Goal: Information Seeking & Learning: Learn about a topic

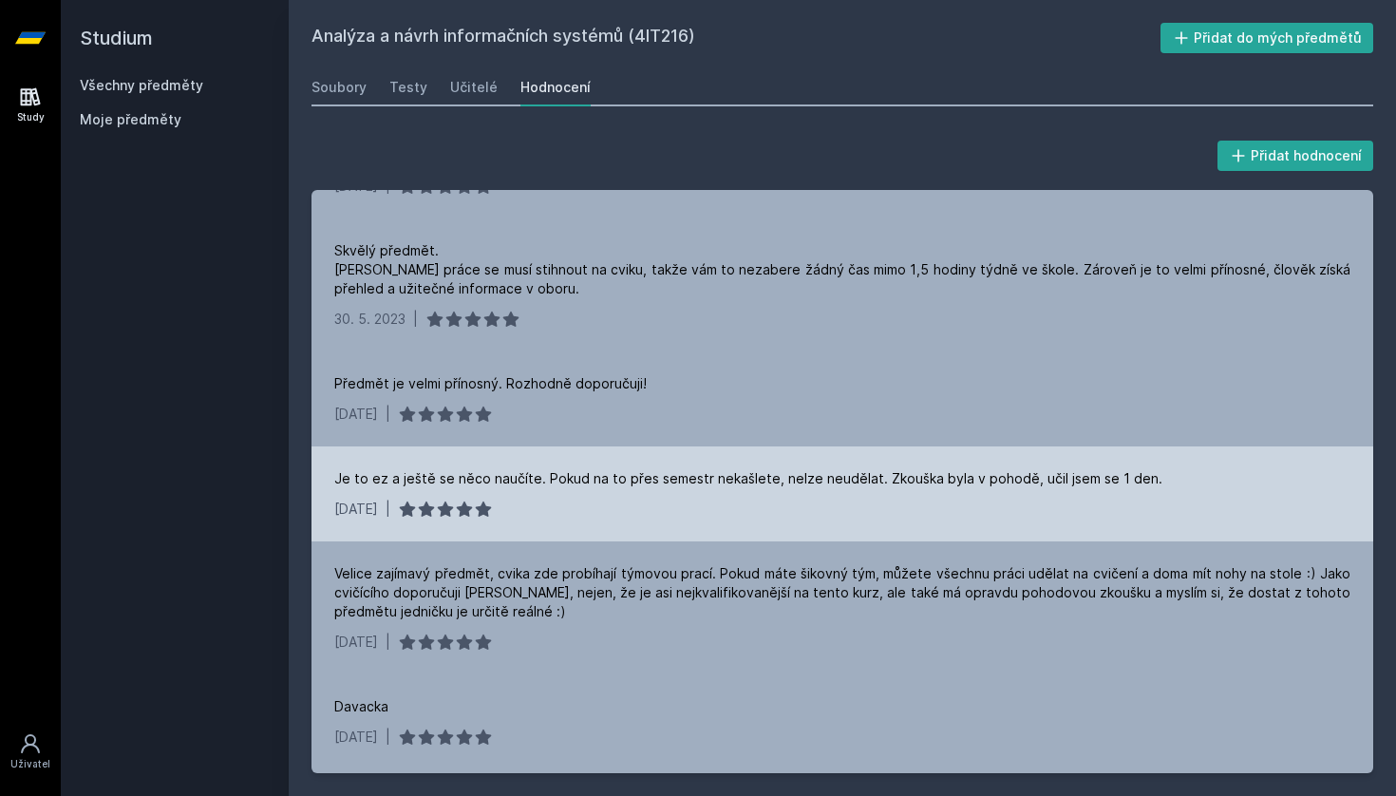
scroll to position [413, 0]
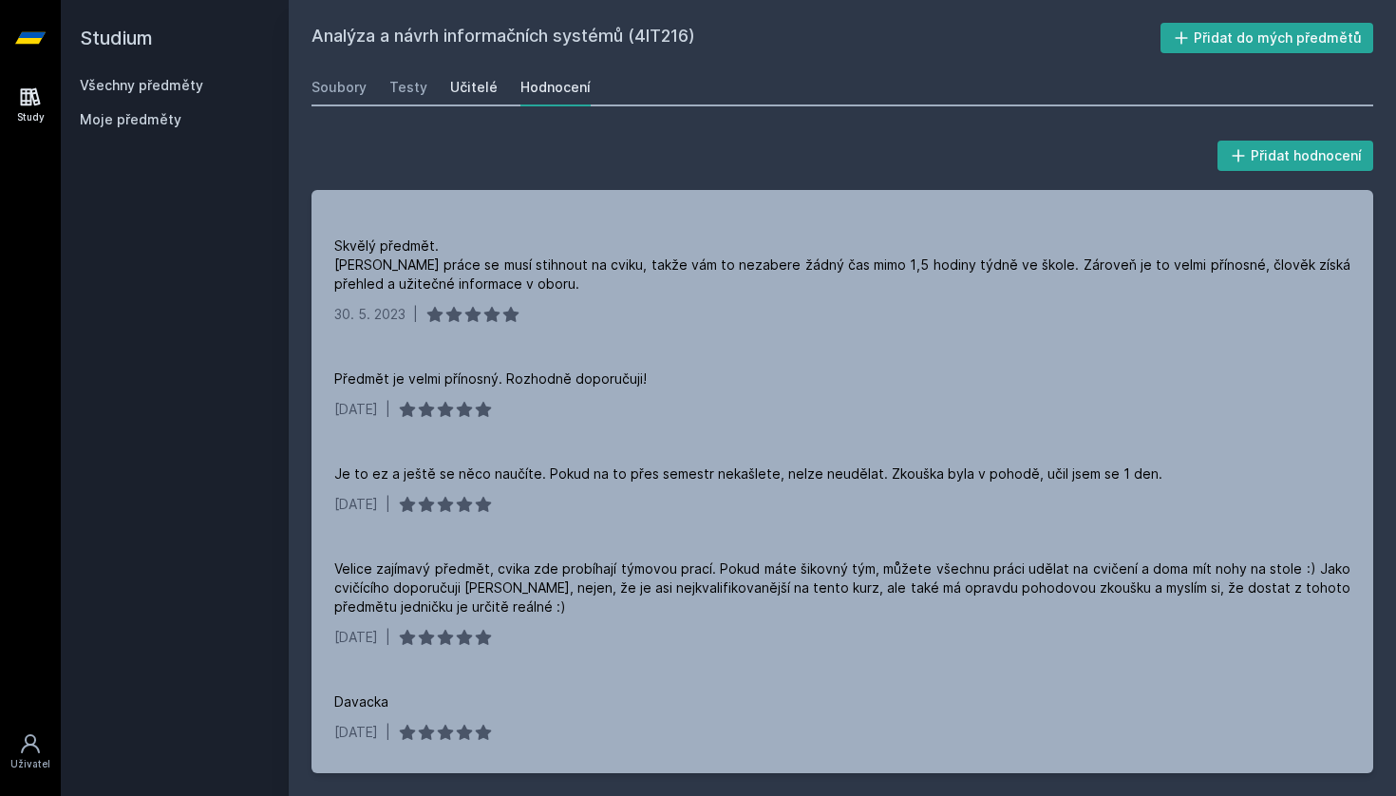
click at [466, 96] on div "Učitelé" at bounding box center [473, 87] width 47 height 19
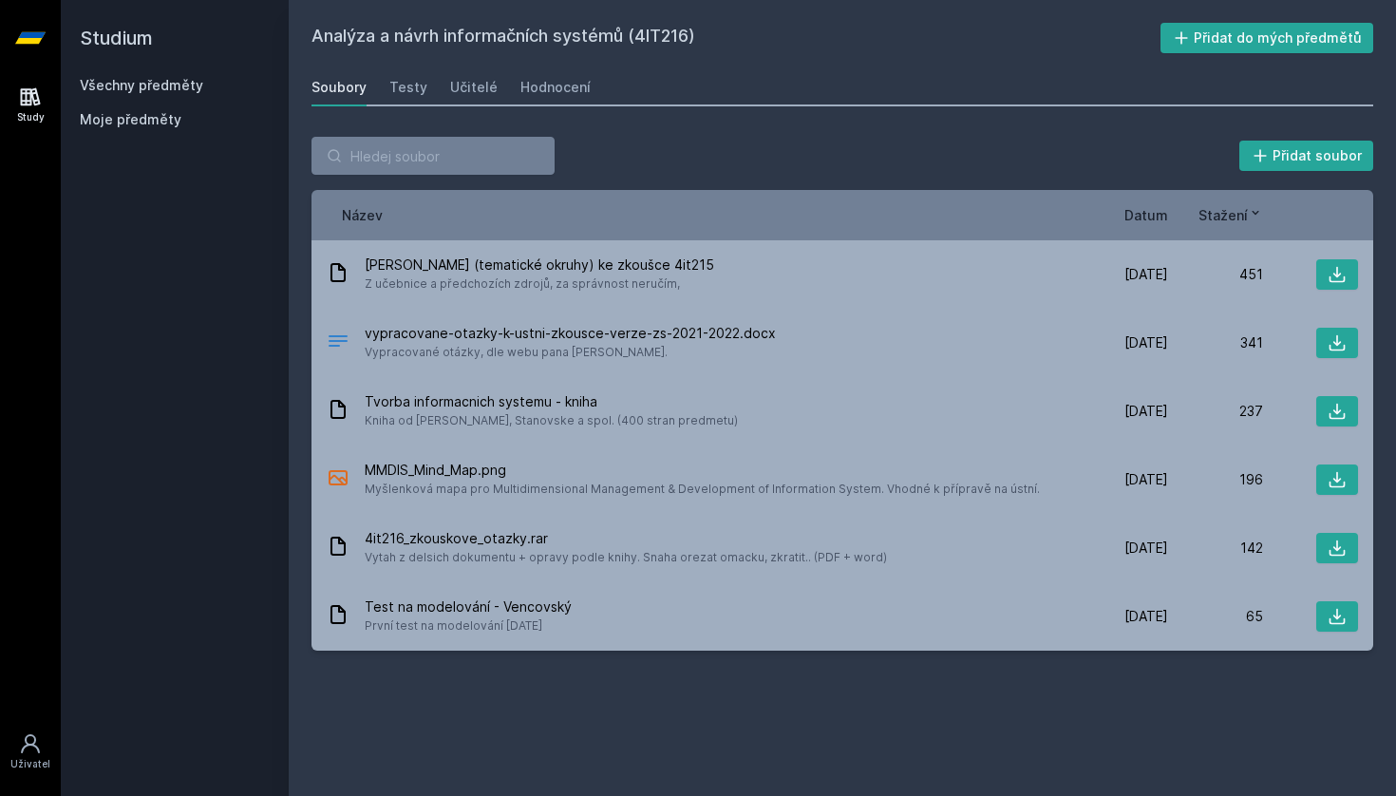
click at [93, 85] on link "Všechny předměty" at bounding box center [141, 85] width 123 height 16
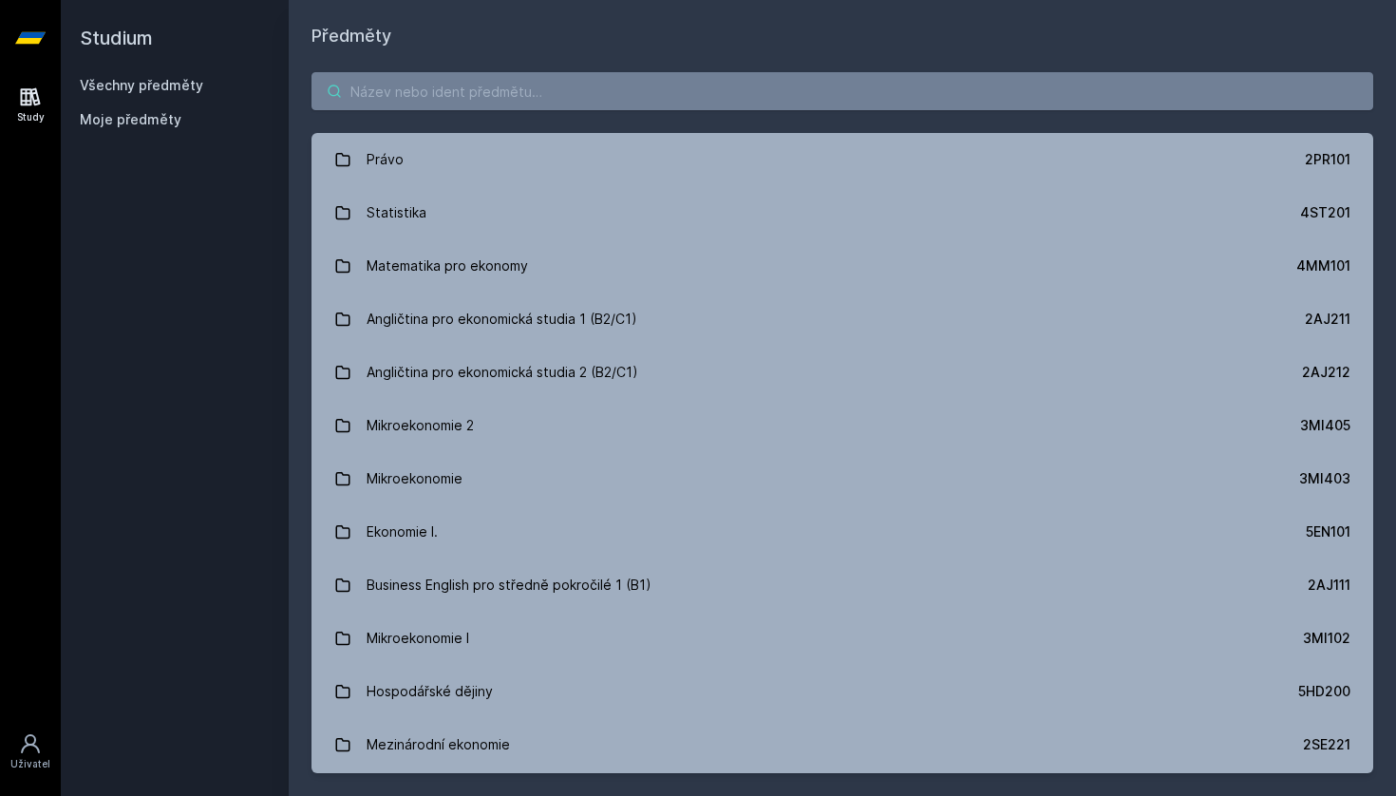
click at [421, 88] on input "search" at bounding box center [842, 91] width 1062 height 38
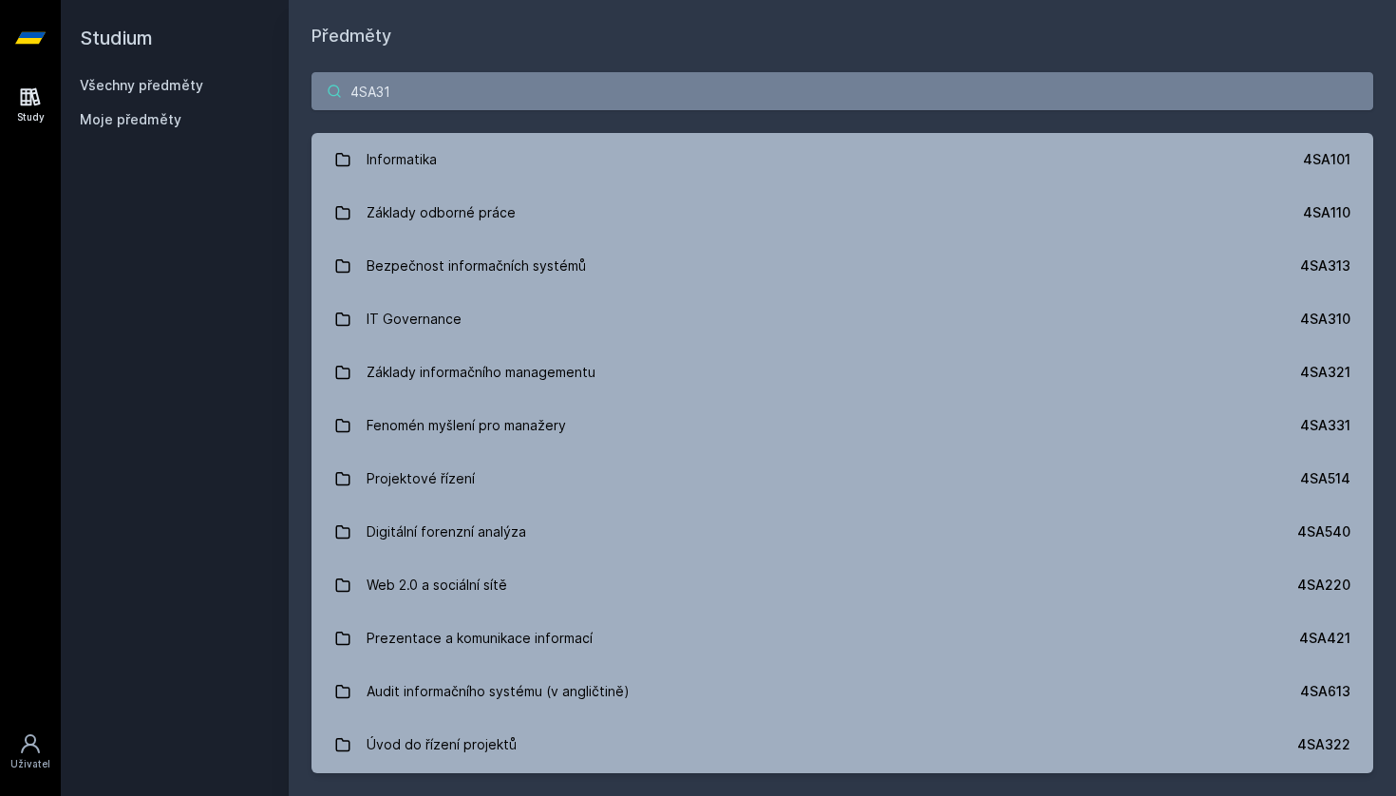
type input "4SA313"
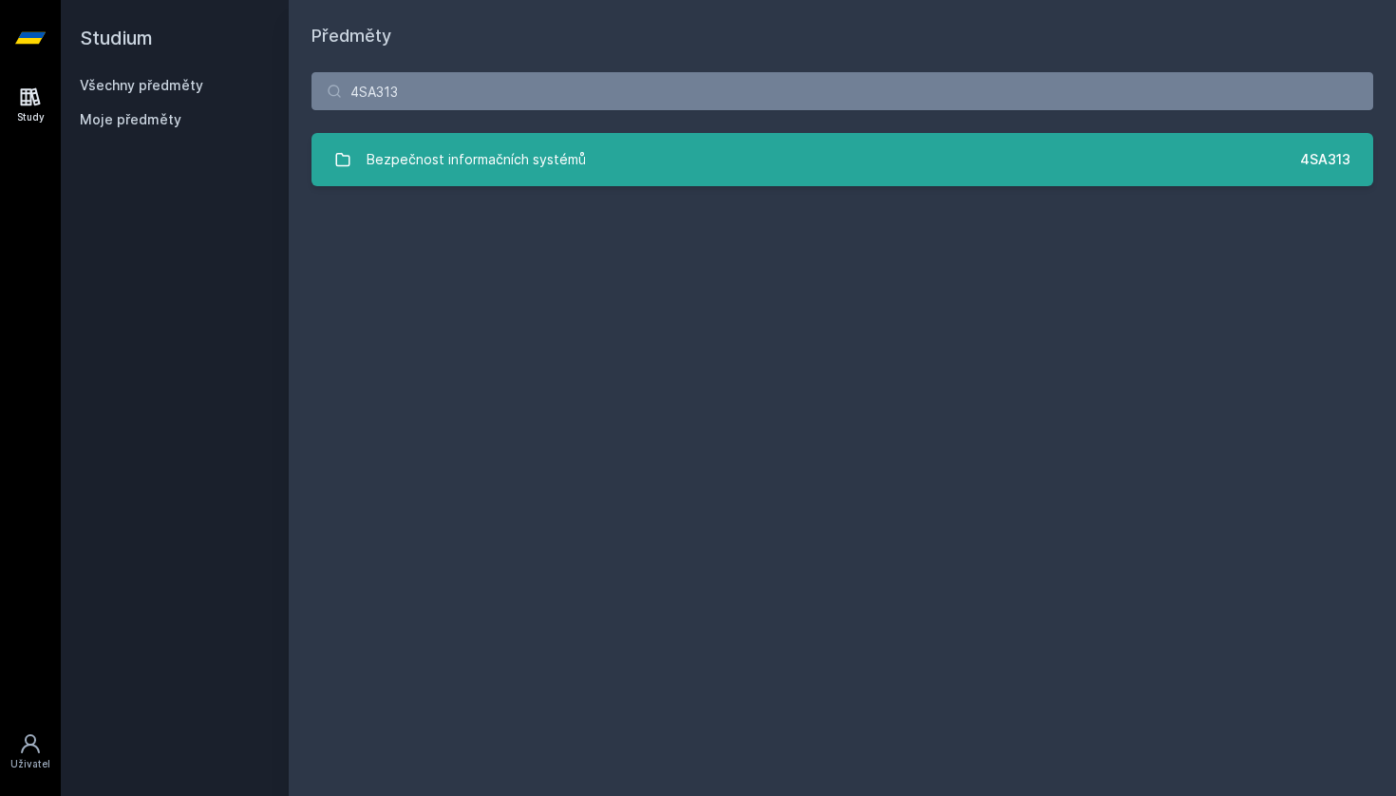
click at [427, 146] on div "Bezpečnost informačních systémů" at bounding box center [476, 160] width 219 height 38
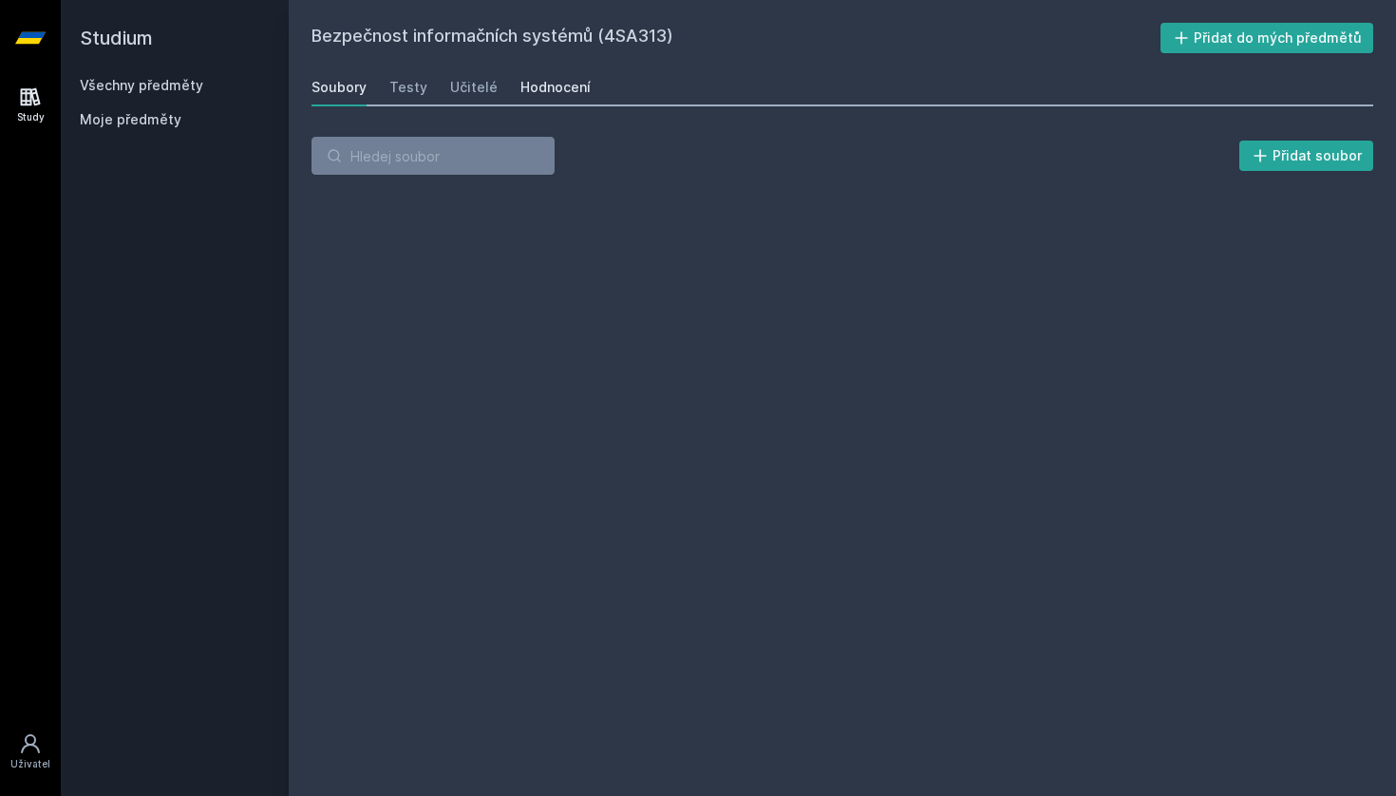
click at [533, 94] on div "Hodnocení" at bounding box center [555, 87] width 70 height 19
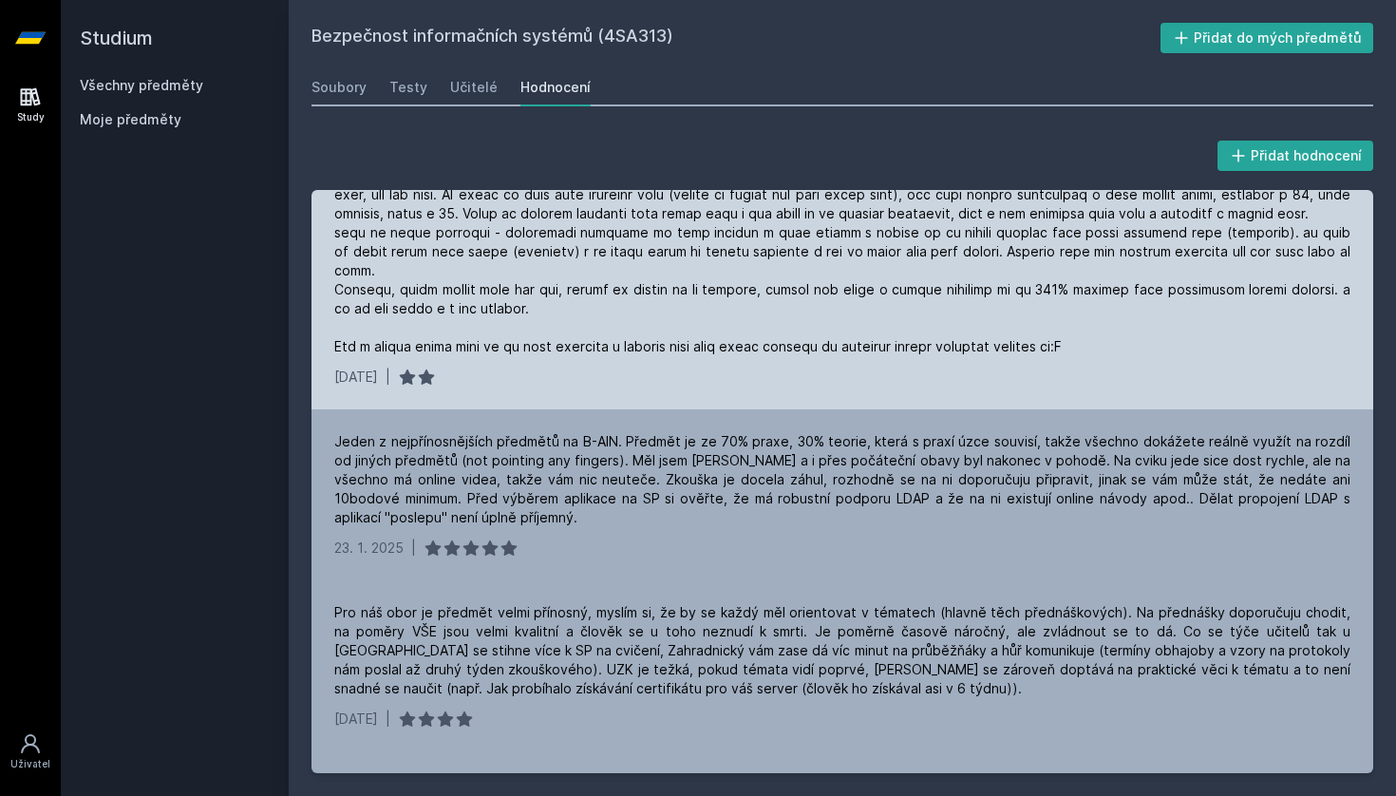
scroll to position [356, 0]
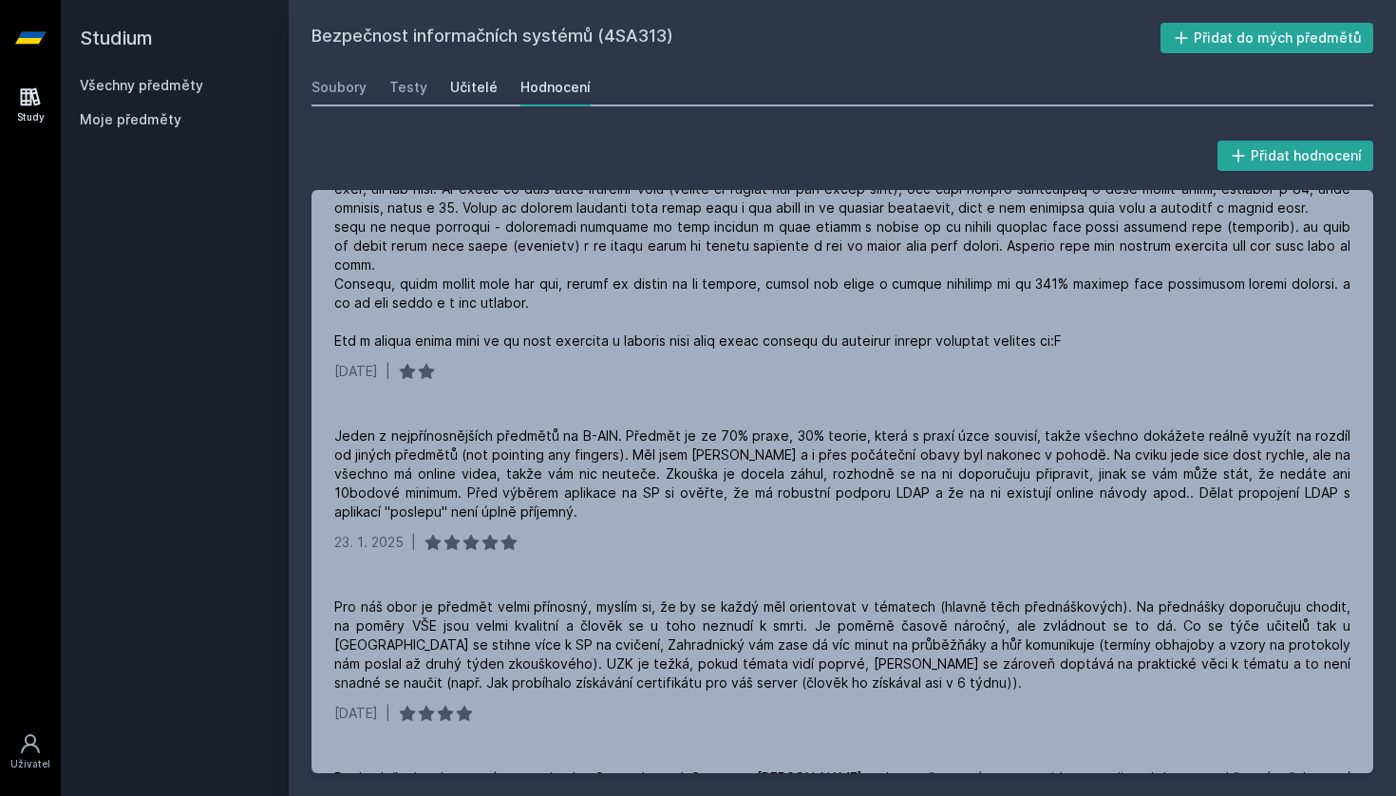
click at [471, 92] on div "Učitelé" at bounding box center [473, 87] width 47 height 19
